Goal: Transaction & Acquisition: Purchase product/service

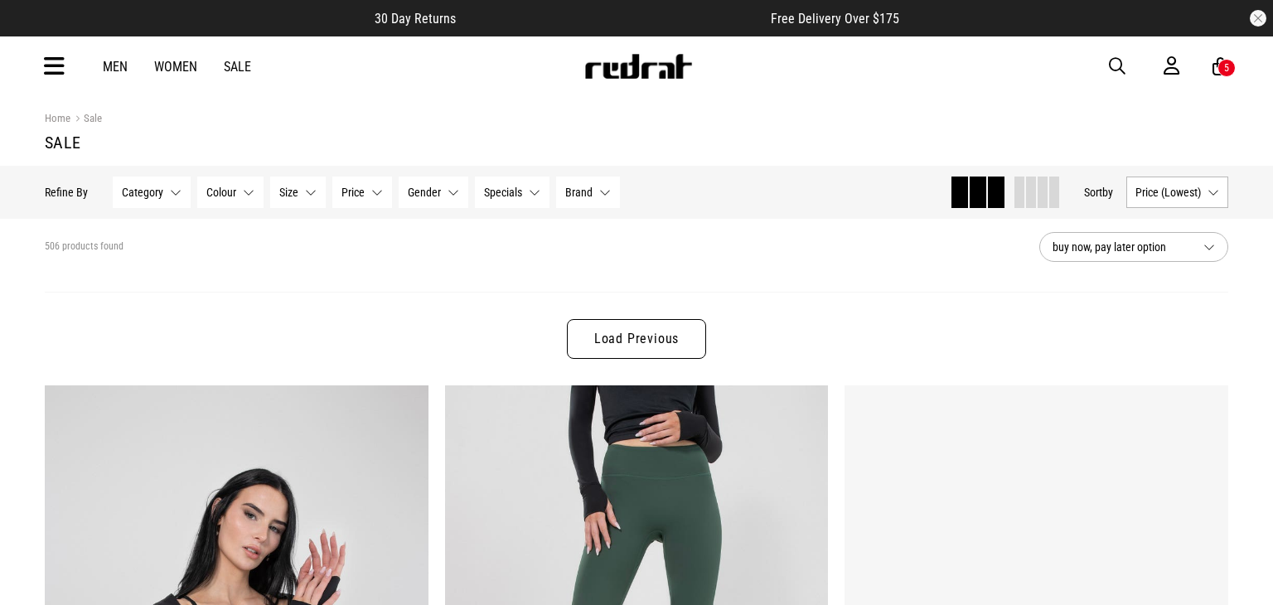
click at [1235, 71] on div "Men Women Sale Sign in New Back Footwear Back Mens Back Womens Back Youth & Kid…" at bounding box center [636, 66] width 1210 height 60
click at [1220, 78] on div "Men Women Sale Sign in New Back Footwear Back Mens Back Womens Back Youth & Kid…" at bounding box center [636, 66] width 1210 height 60
click at [1218, 58] on icon at bounding box center [1220, 66] width 16 height 21
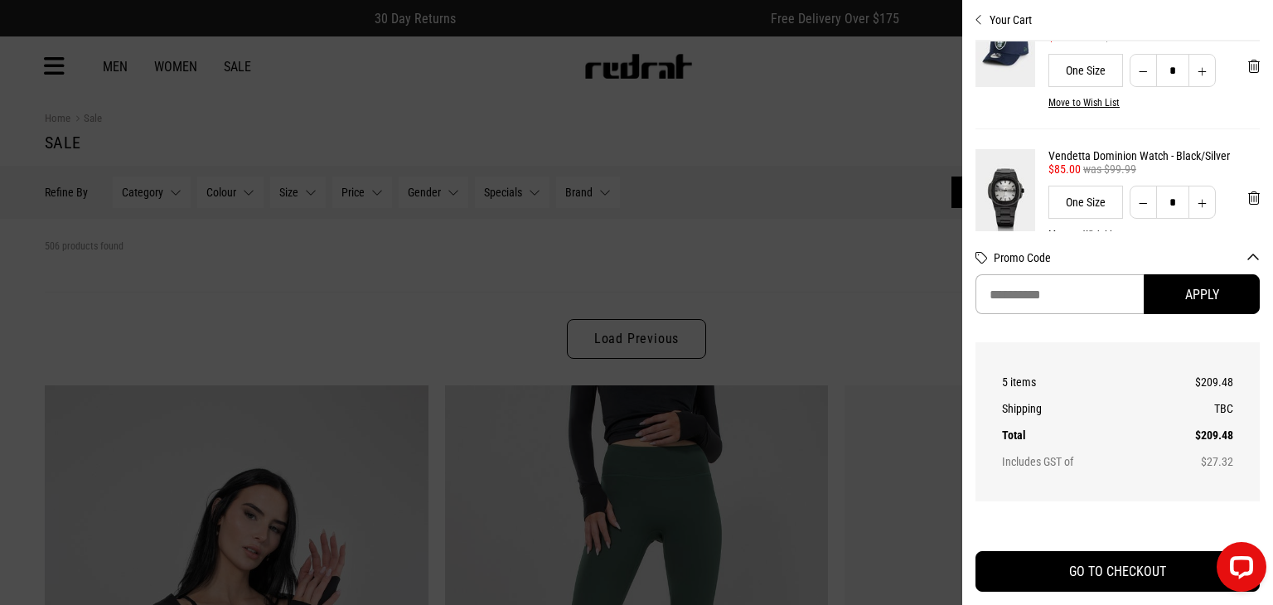
scroll to position [312, 0]
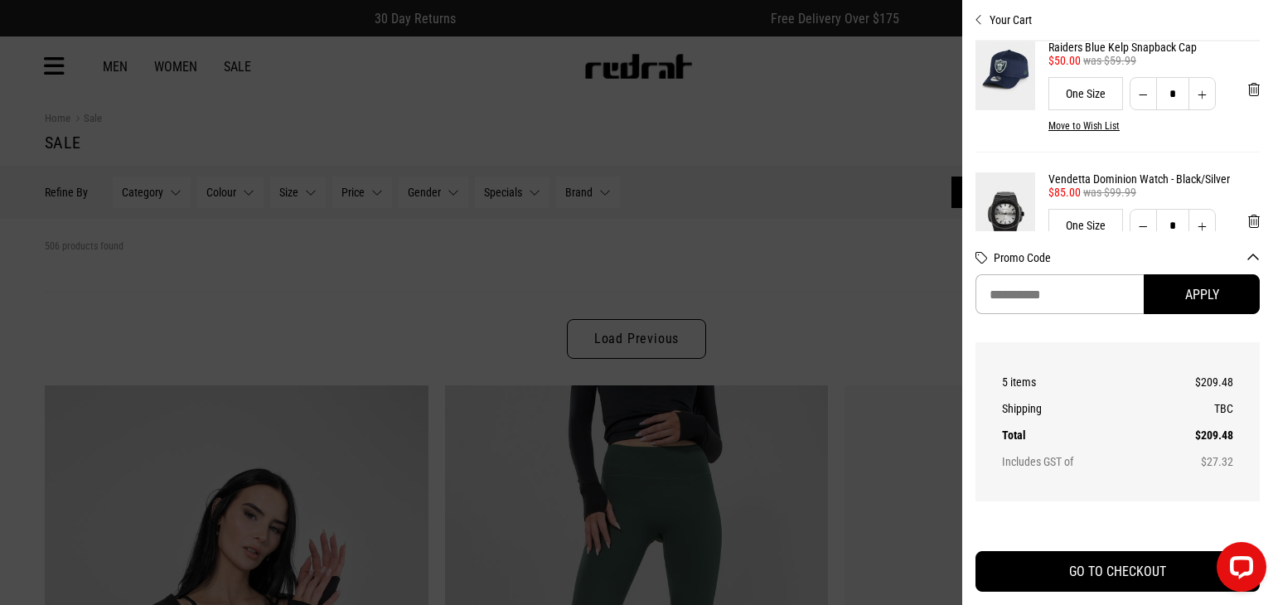
click at [1000, 75] on img at bounding box center [1005, 68] width 60 height 82
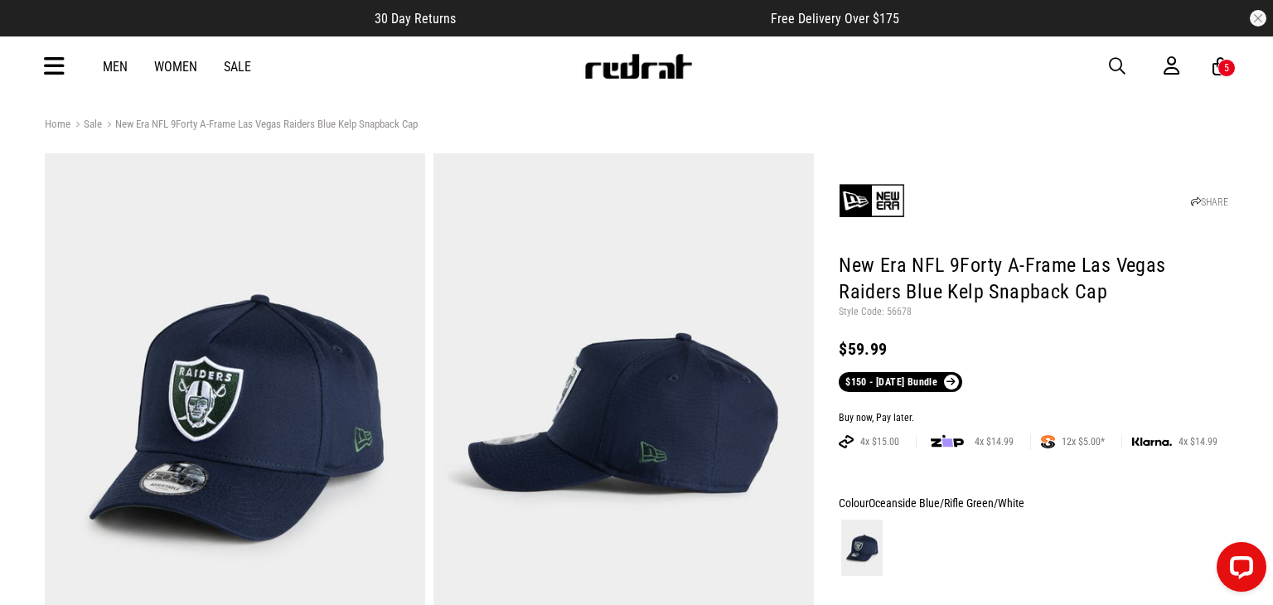
click at [1177, 62] on icon at bounding box center [1171, 66] width 16 height 21
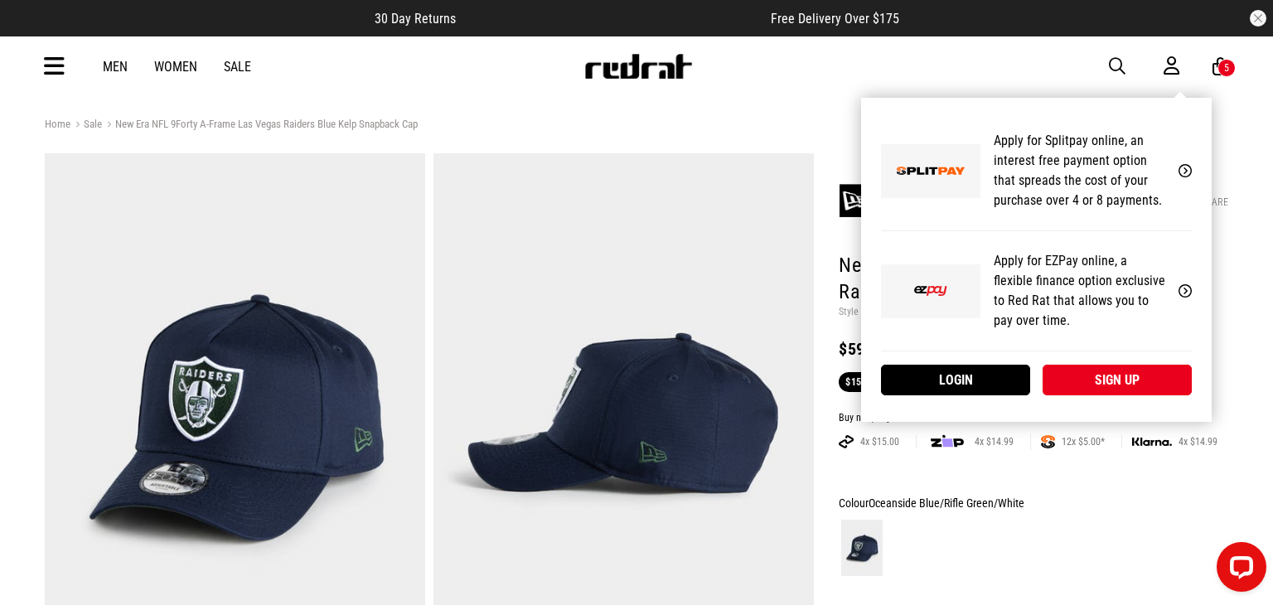
click at [1226, 66] on div "5" at bounding box center [1226, 68] width 5 height 12
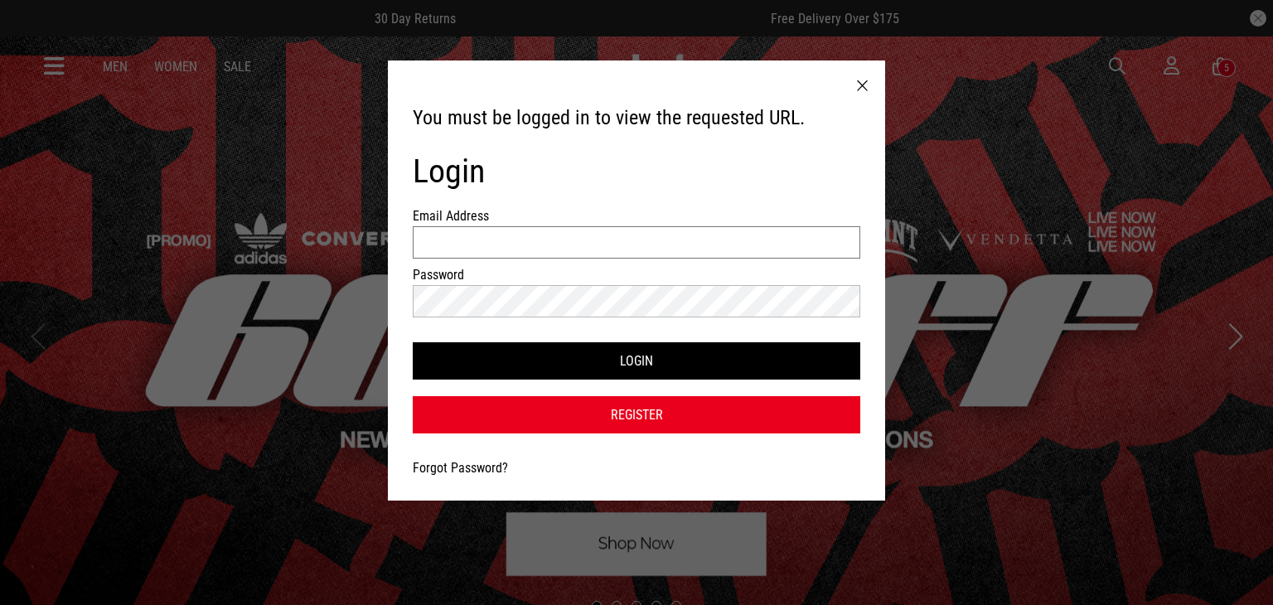
type input "**********"
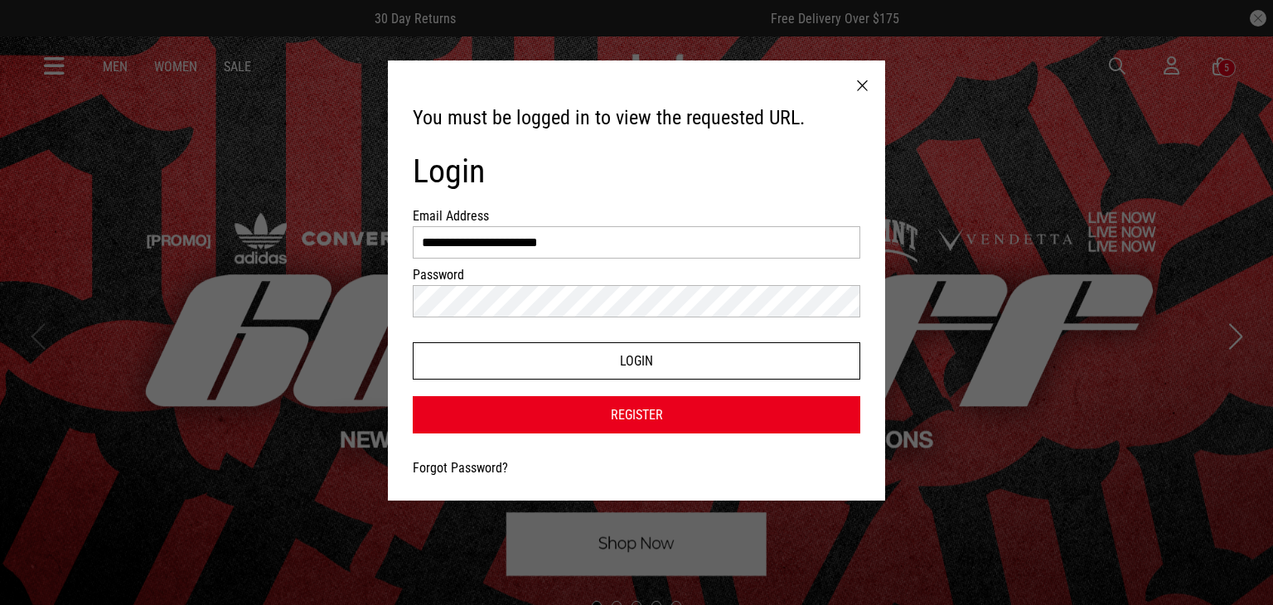
click at [721, 368] on button "Login" at bounding box center [636, 360] width 447 height 37
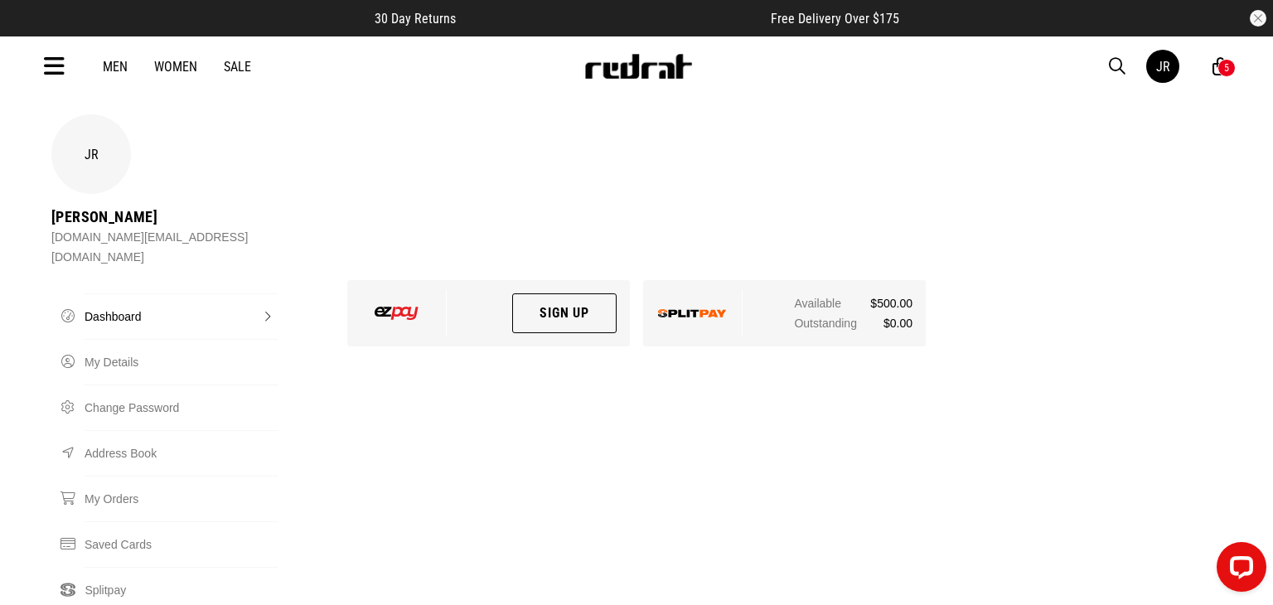
click at [1230, 70] on div "5" at bounding box center [1226, 68] width 18 height 18
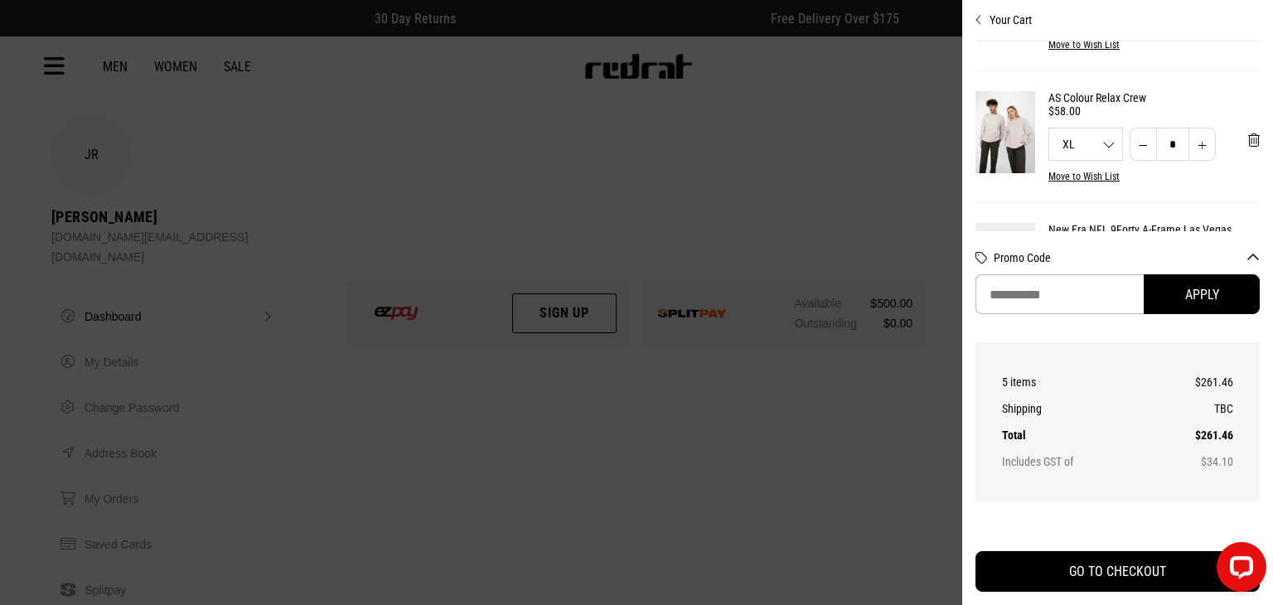
scroll to position [235, 0]
click at [1097, 97] on link "AS Colour Relax Crew" at bounding box center [1153, 95] width 211 height 13
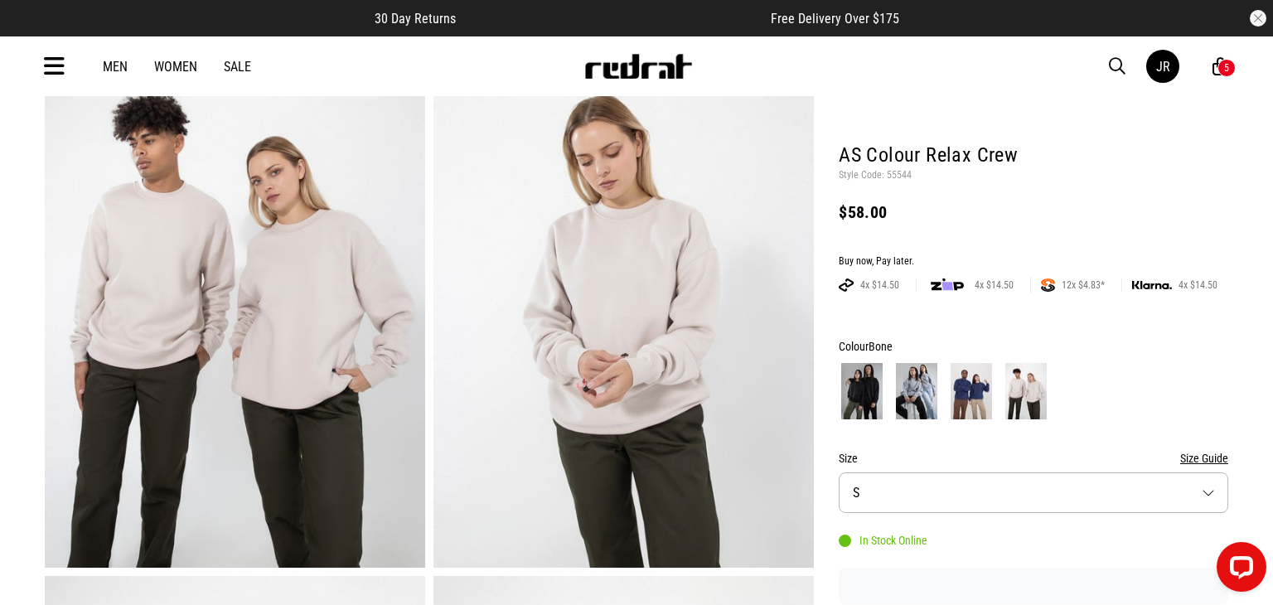
click at [1217, 51] on div "JR 5" at bounding box center [1187, 66] width 82 height 33
click at [1221, 75] on icon at bounding box center [1220, 66] width 16 height 21
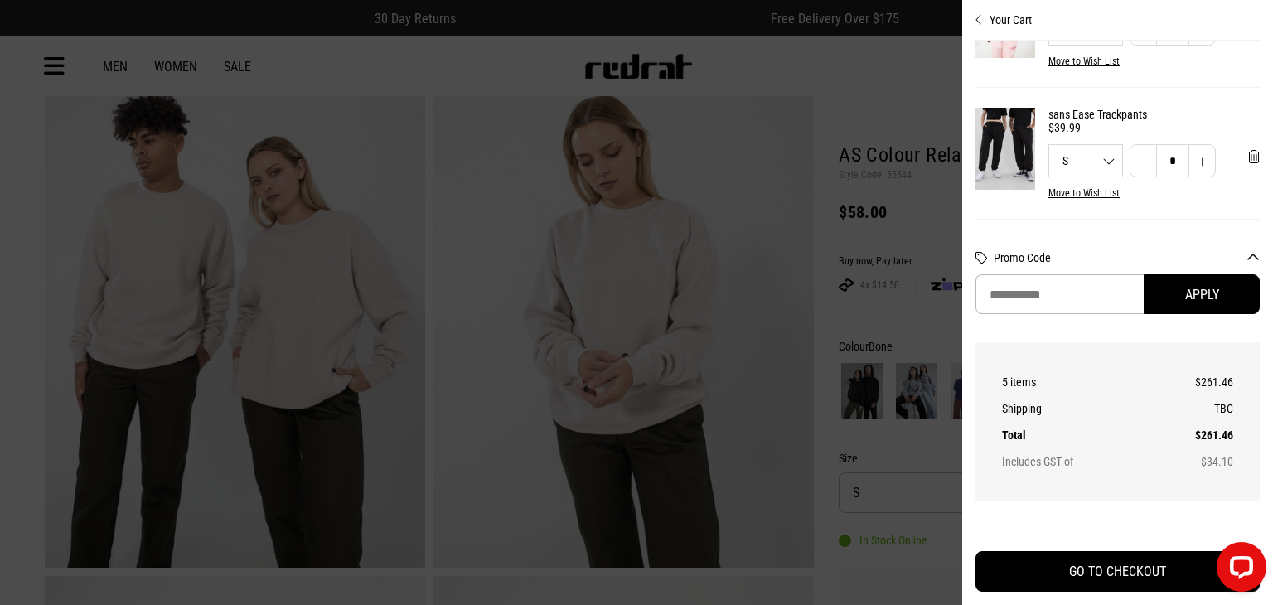
scroll to position [111, 0]
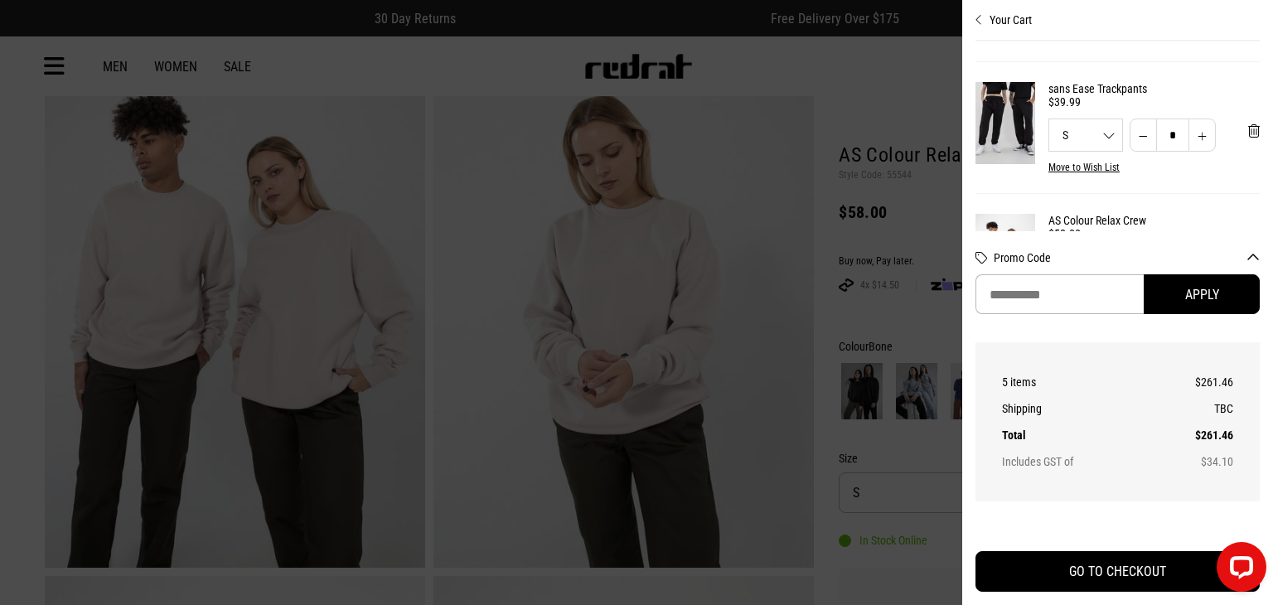
click at [1090, 124] on div "S S M L XL 2XL * * * ** ***" at bounding box center [1085, 134] width 75 height 33
click at [1245, 147] on button "'Remove from cart" at bounding box center [1254, 130] width 38 height 41
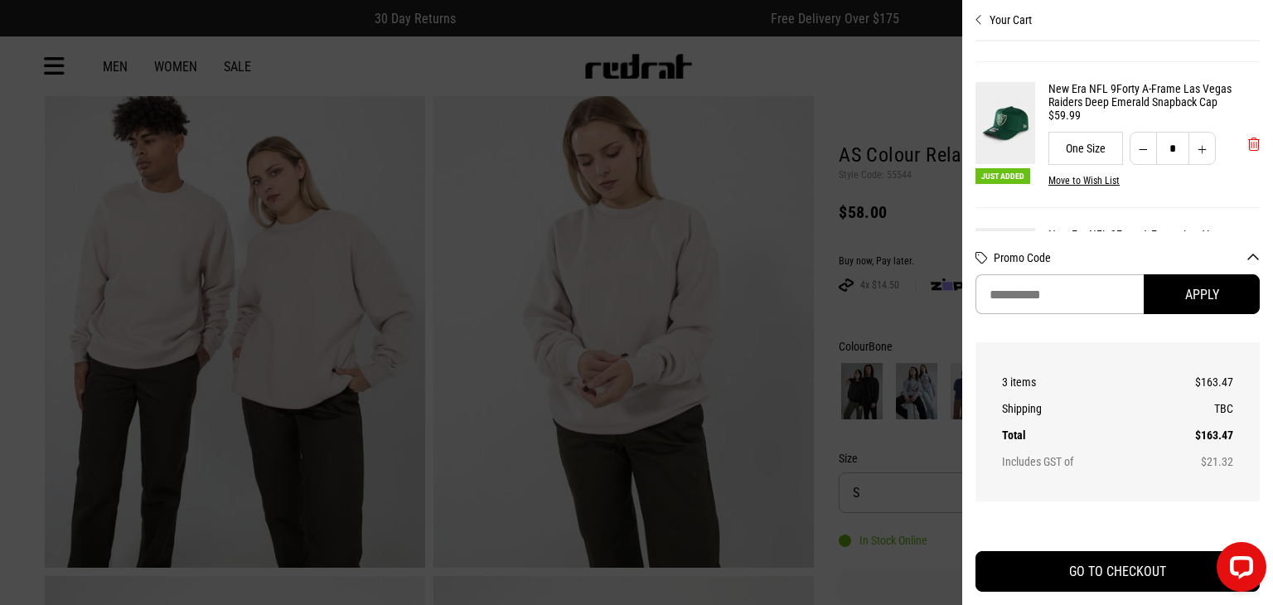
click at [1245, 147] on button "'Remove from cart" at bounding box center [1254, 143] width 38 height 41
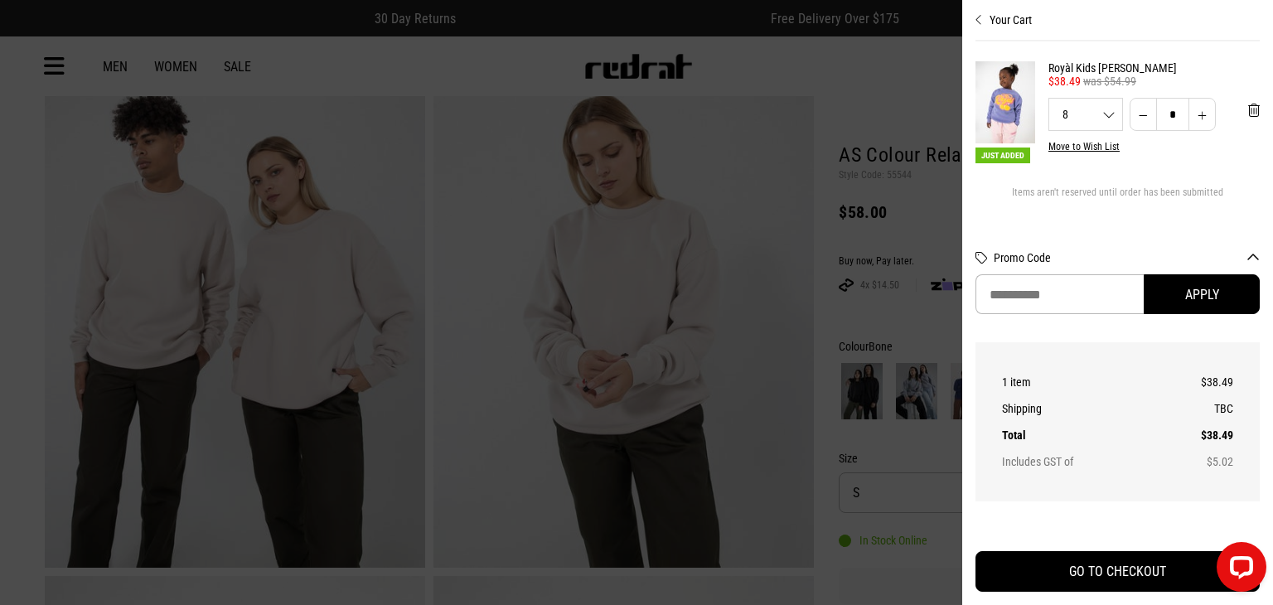
scroll to position [0, 0]
click at [1247, 138] on div "Royàl Kids Ruby Crewneck 30% Off - Selected Exclusive Styles $38.49 was $54.99 …" at bounding box center [1153, 106] width 211 height 91
click at [1245, 127] on button "'Remove from cart" at bounding box center [1254, 109] width 38 height 41
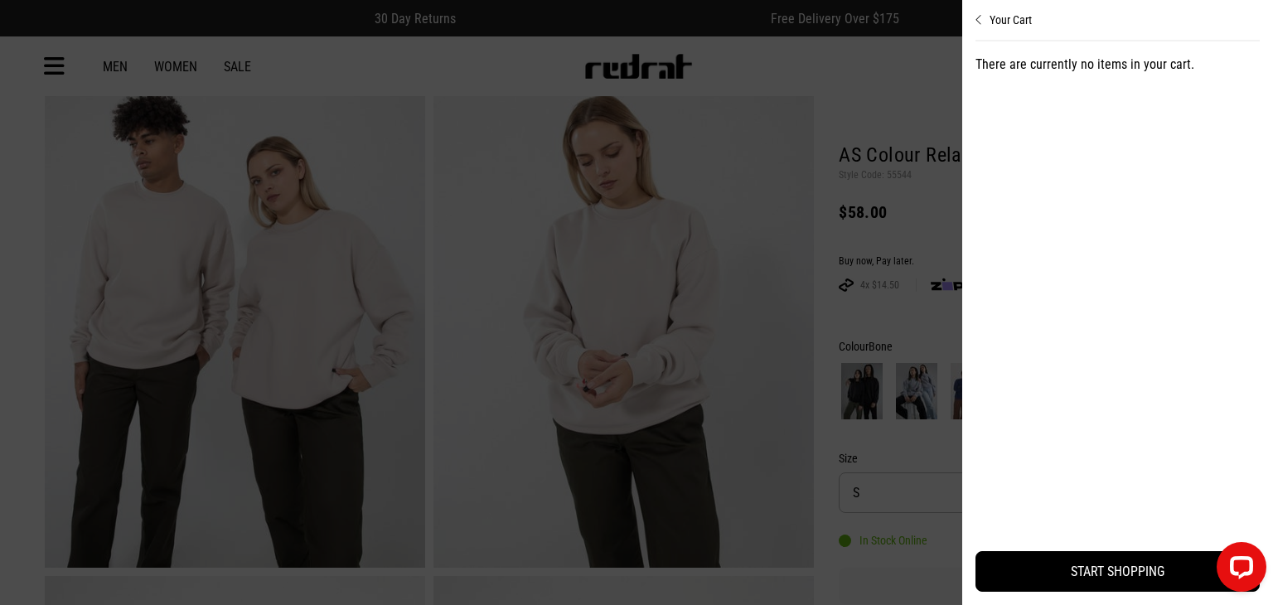
click at [1036, 24] on button "Your Cart" at bounding box center [1117, 13] width 284 height 27
